Goal: Task Accomplishment & Management: Manage account settings

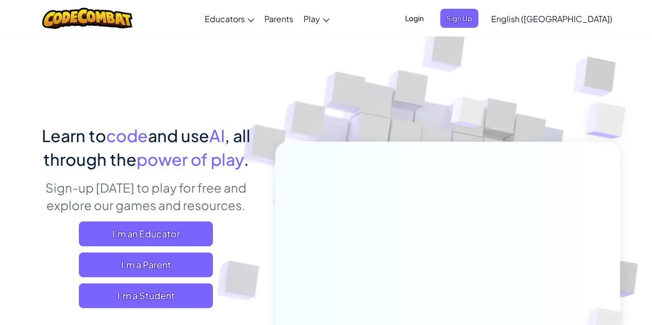
click at [430, 15] on span "Login" at bounding box center [414, 18] width 31 height 19
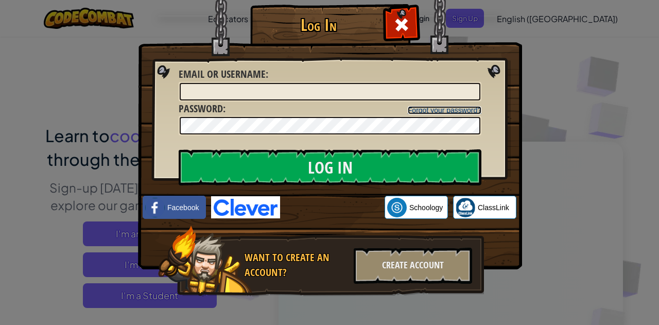
click at [454, 107] on link "Forgot your password?" at bounding box center [445, 110] width 74 height 8
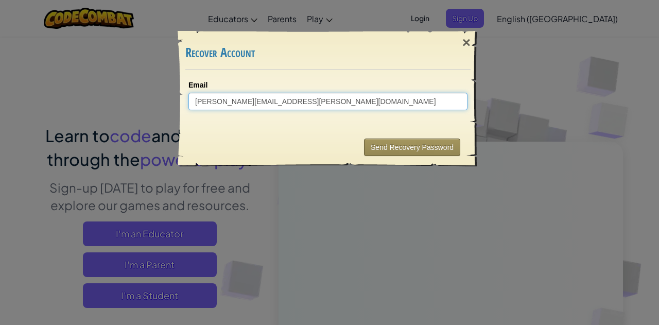
type input "[PERSON_NAME][EMAIL_ADDRESS][PERSON_NAME][DOMAIN_NAME]"
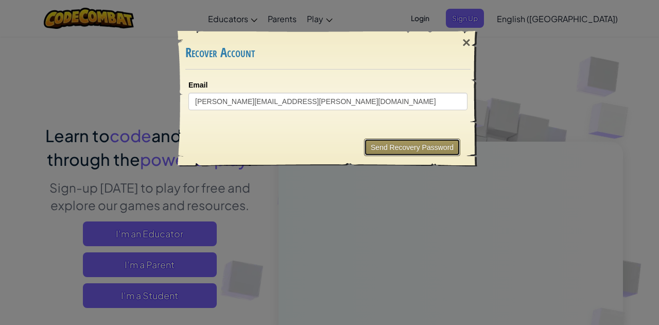
click at [414, 151] on button "Send Recovery Password" at bounding box center [412, 148] width 96 height 18
